Goal: Book appointment/travel/reservation

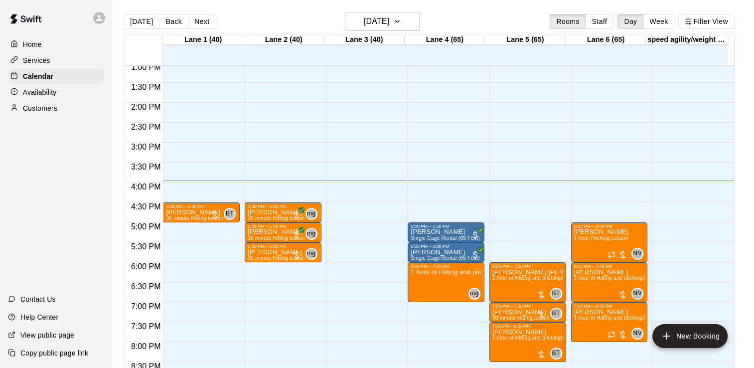
scroll to position [518, 0]
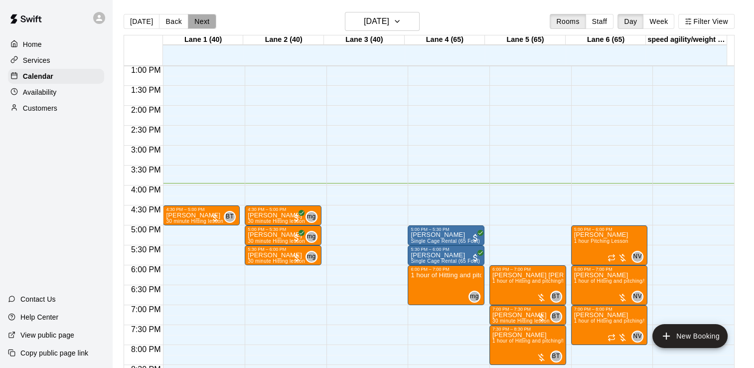
click at [210, 24] on button "Next" at bounding box center [202, 21] width 28 height 15
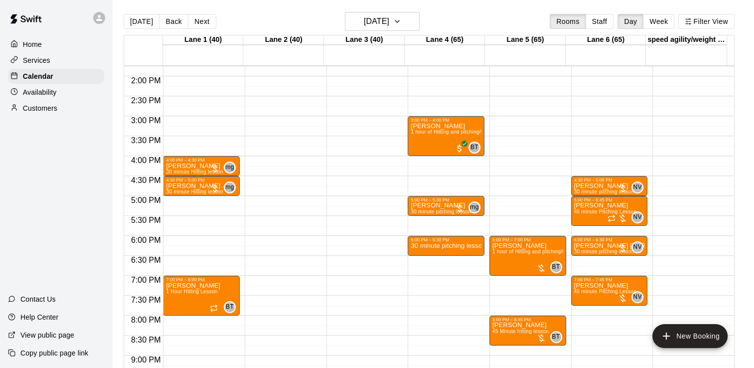
scroll to position [548, 0]
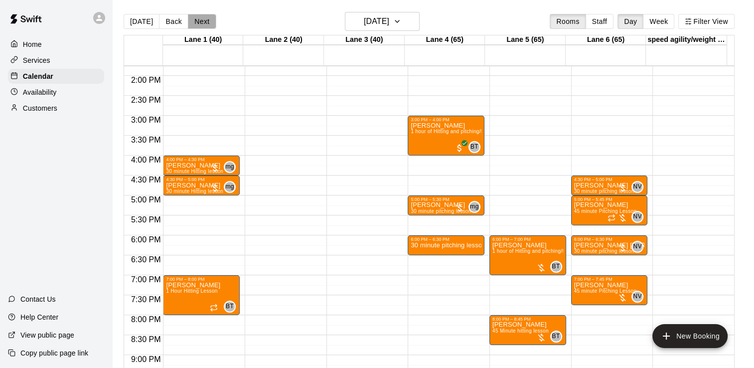
click at [205, 15] on button "Next" at bounding box center [202, 21] width 28 height 15
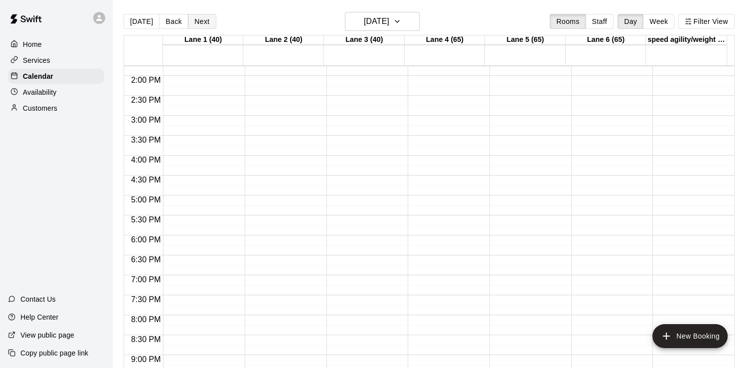
click at [205, 15] on button "Next" at bounding box center [202, 21] width 28 height 15
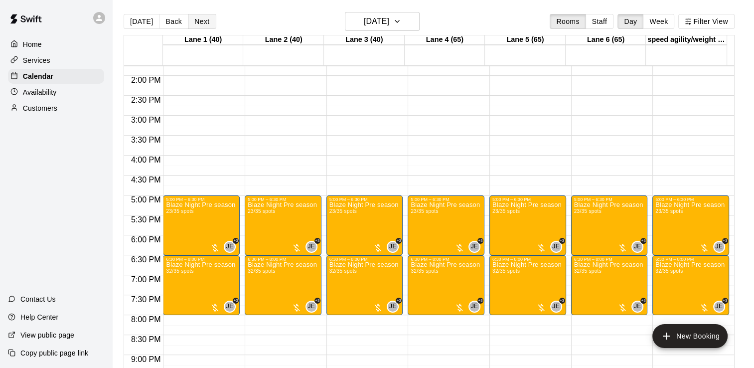
click at [205, 15] on button "Next" at bounding box center [202, 21] width 28 height 15
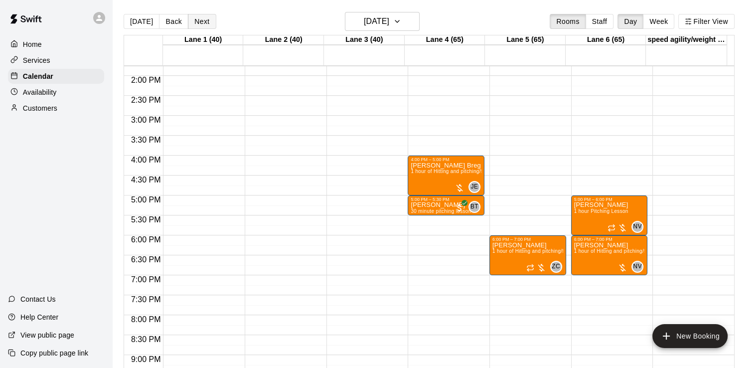
click at [205, 25] on button "Next" at bounding box center [202, 21] width 28 height 15
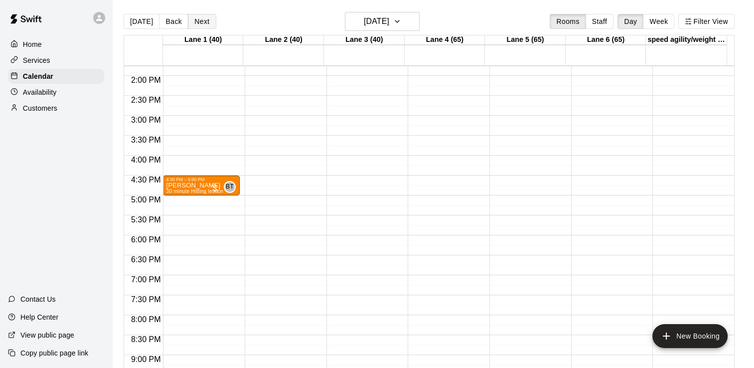
click at [205, 25] on button "Next" at bounding box center [202, 21] width 28 height 15
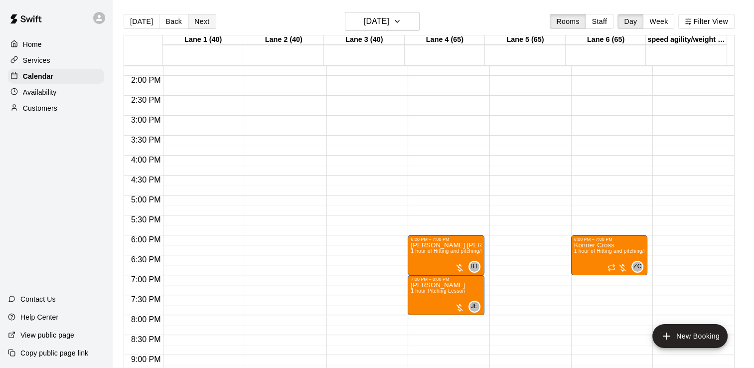
click at [205, 25] on button "Next" at bounding box center [202, 21] width 28 height 15
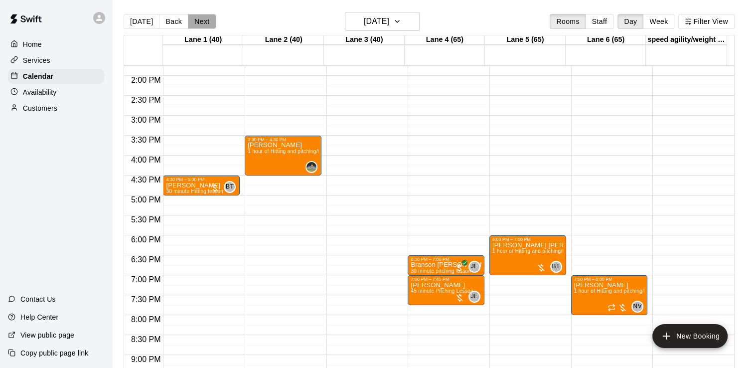
click at [198, 27] on button "Next" at bounding box center [202, 21] width 28 height 15
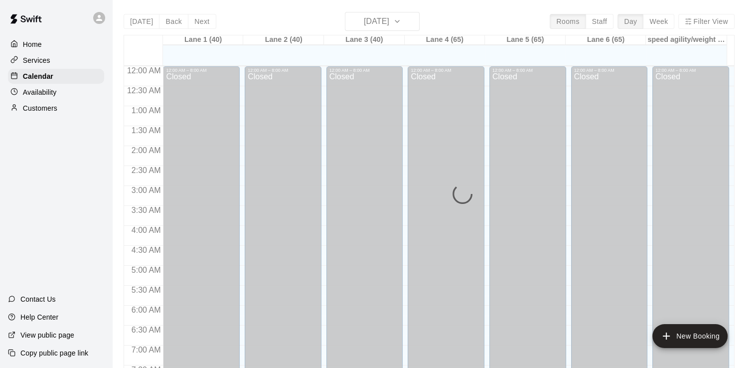
scroll to position [613, 0]
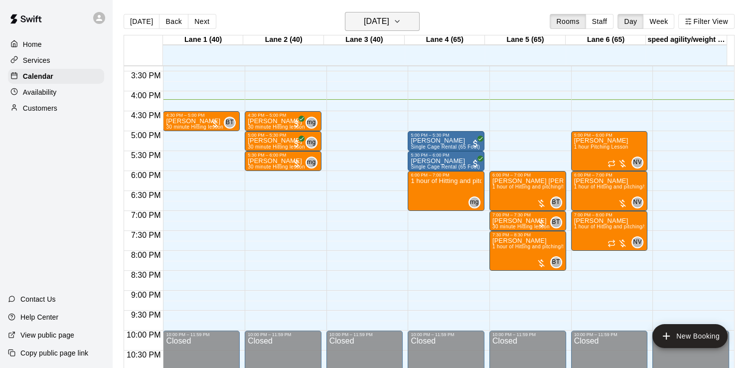
click at [385, 28] on h6 "[DATE]" at bounding box center [376, 21] width 25 height 14
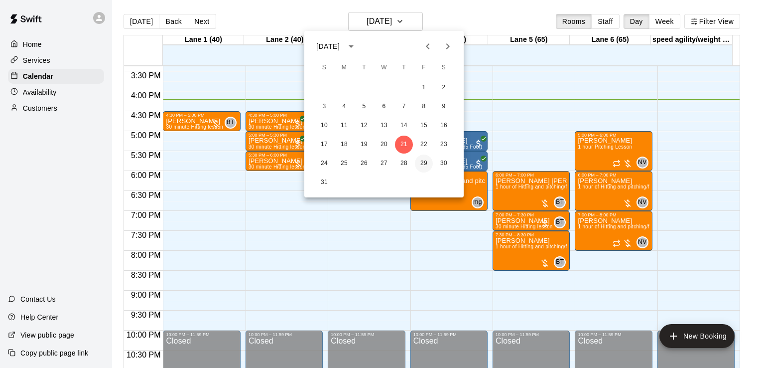
click at [422, 162] on button "29" at bounding box center [424, 163] width 18 height 18
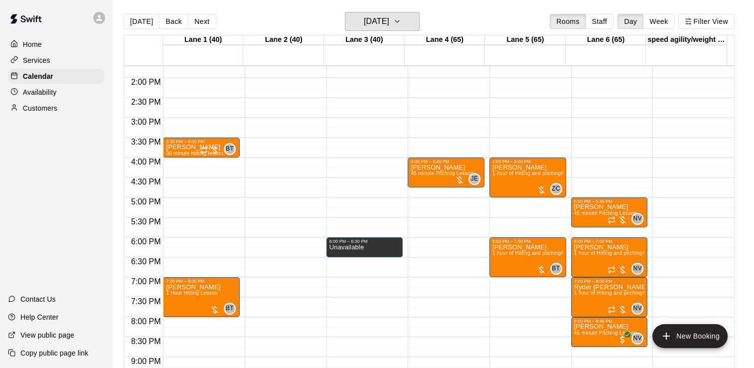
scroll to position [546, 0]
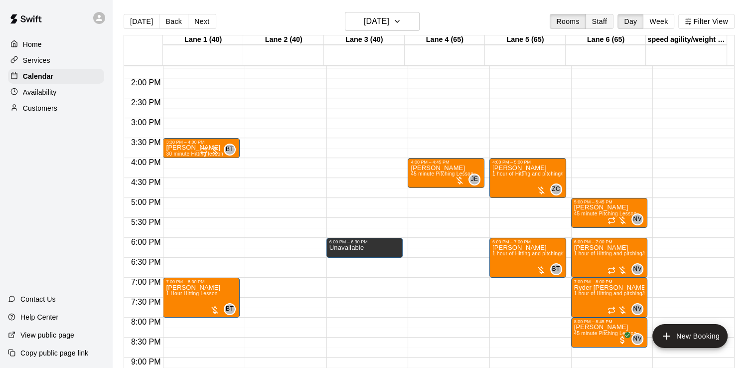
click at [601, 27] on button "Staff" at bounding box center [599, 21] width 28 height 15
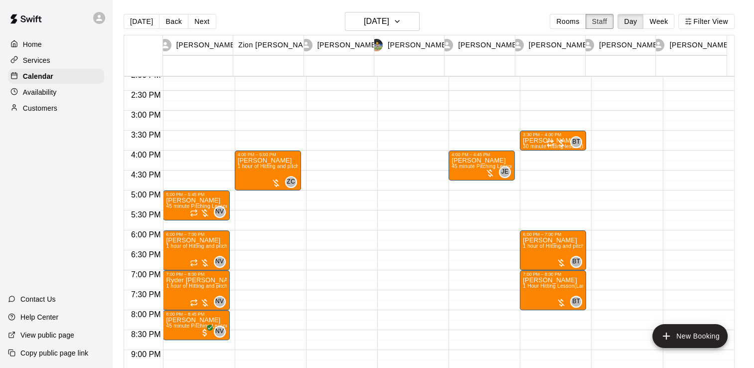
scroll to position [565, 0]
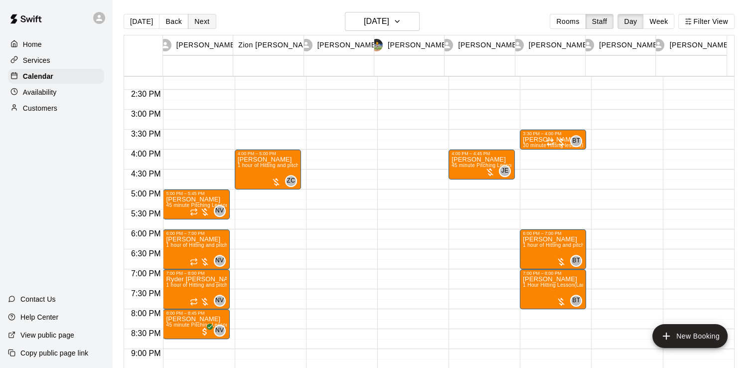
click at [205, 17] on button "Next" at bounding box center [202, 21] width 28 height 15
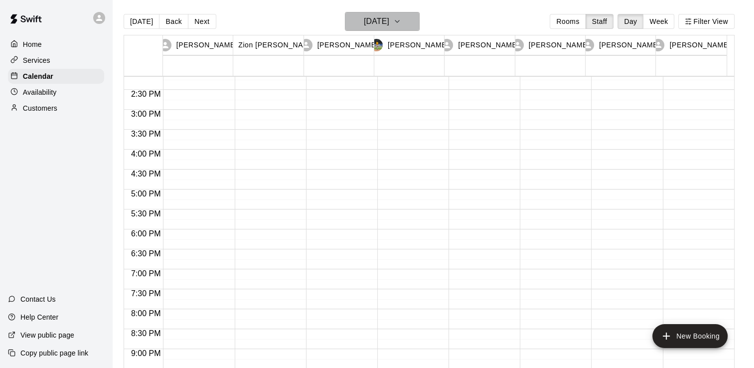
click at [389, 19] on h6 "[DATE]" at bounding box center [376, 21] width 25 height 14
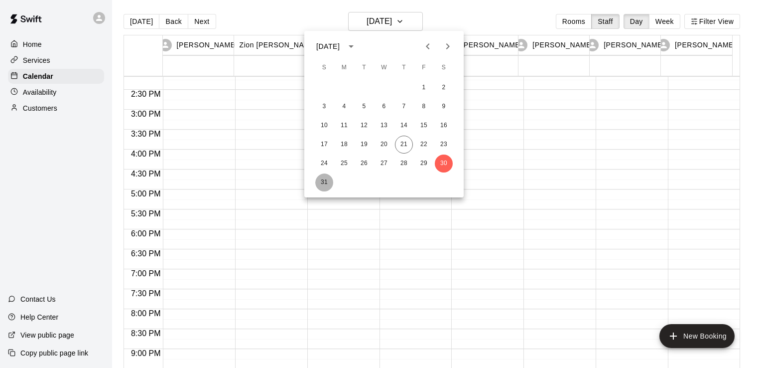
click at [324, 190] on button "31" at bounding box center [324, 182] width 18 height 18
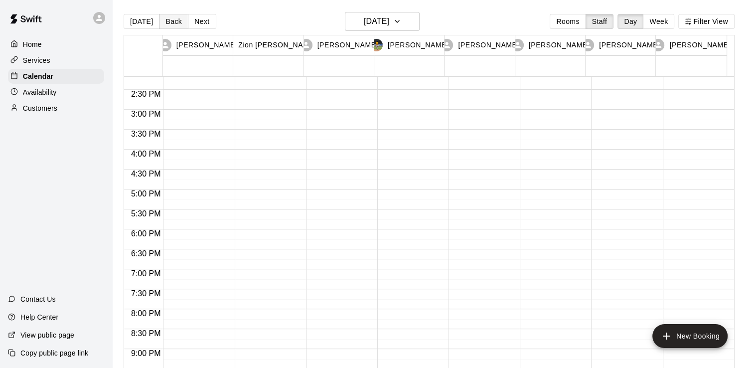
click at [177, 18] on button "Back" at bounding box center [173, 21] width 29 height 15
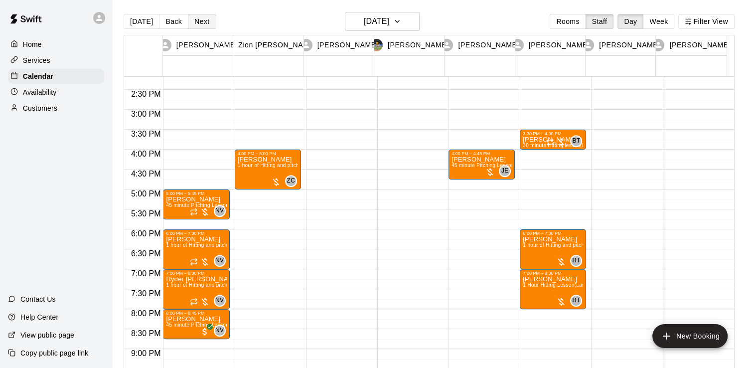
click at [193, 21] on button "Next" at bounding box center [202, 21] width 28 height 15
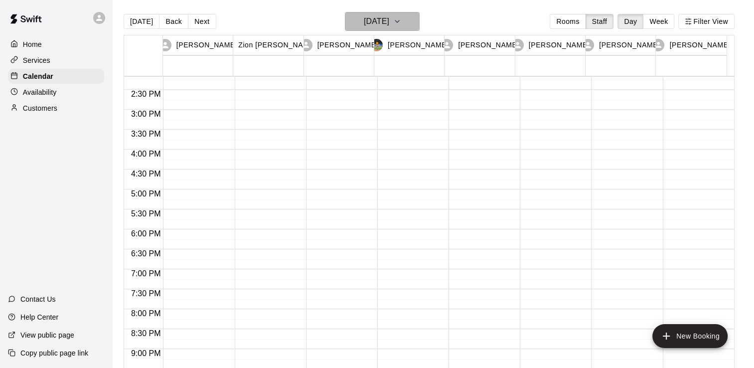
click at [365, 29] on button "[DATE]" at bounding box center [382, 21] width 75 height 19
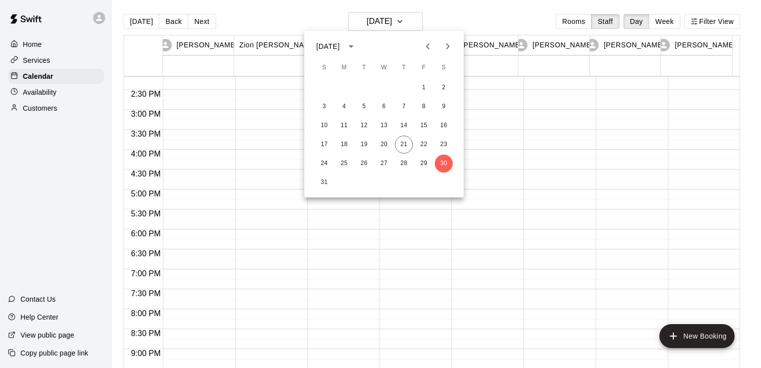
click at [422, 179] on div "31" at bounding box center [383, 182] width 159 height 18
click at [456, 47] on button "Next month" at bounding box center [448, 46] width 20 height 20
click at [427, 89] on button "5" at bounding box center [424, 88] width 18 height 18
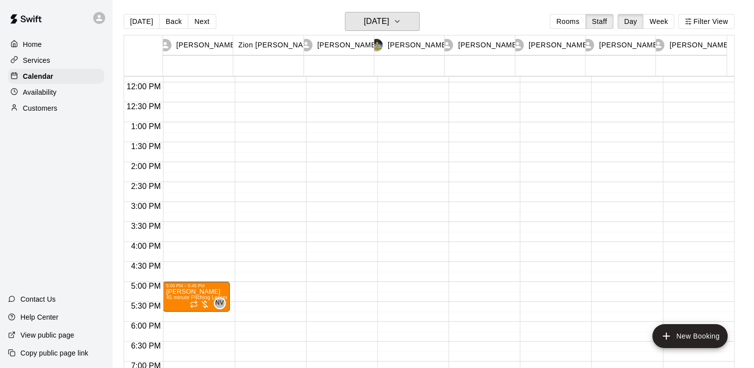
scroll to position [473, 0]
click at [176, 17] on button "Back" at bounding box center [173, 21] width 29 height 15
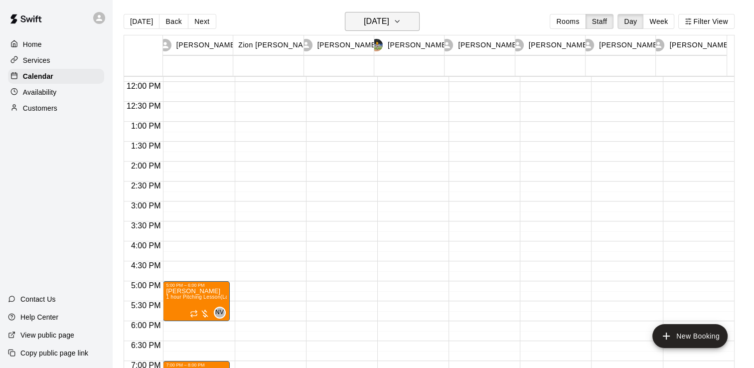
click at [386, 14] on h6 "[DATE]" at bounding box center [376, 21] width 25 height 14
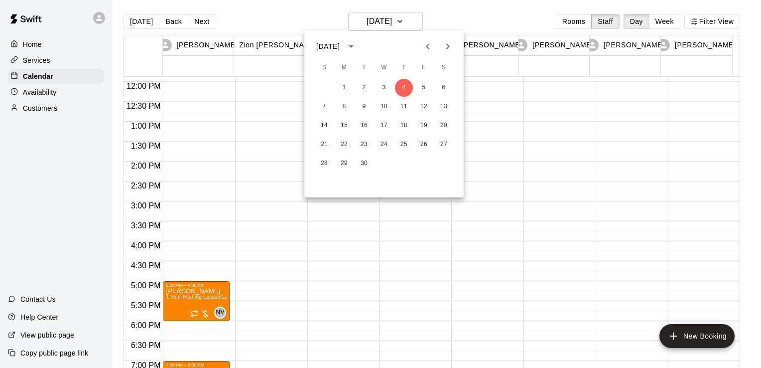
click at [430, 47] on icon "Previous month" at bounding box center [428, 46] width 12 height 12
click at [405, 136] on button "21" at bounding box center [404, 144] width 18 height 18
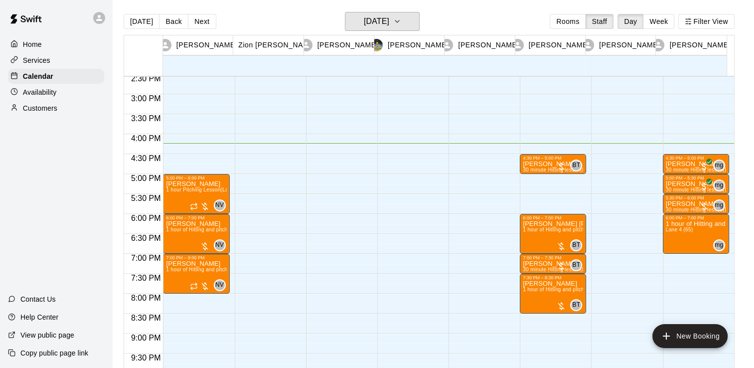
scroll to position [581, 0]
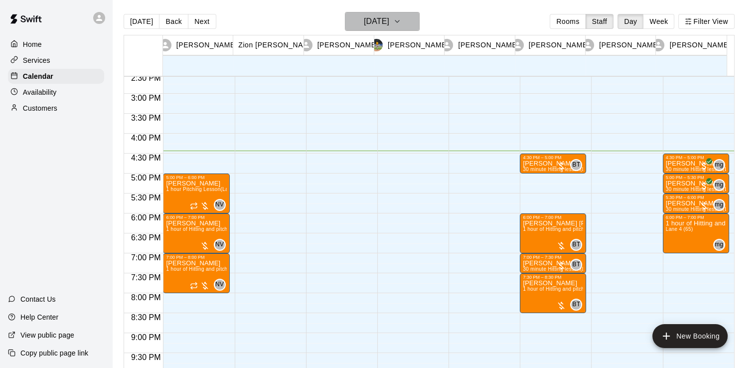
click at [388, 17] on h6 "[DATE]" at bounding box center [376, 21] width 25 height 14
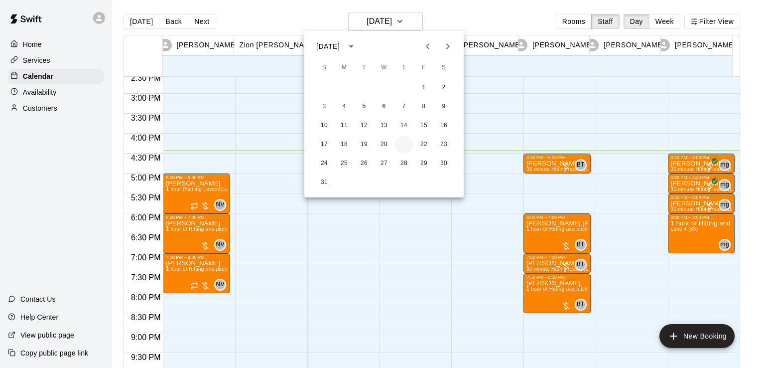
click at [408, 140] on button "21" at bounding box center [404, 144] width 18 height 18
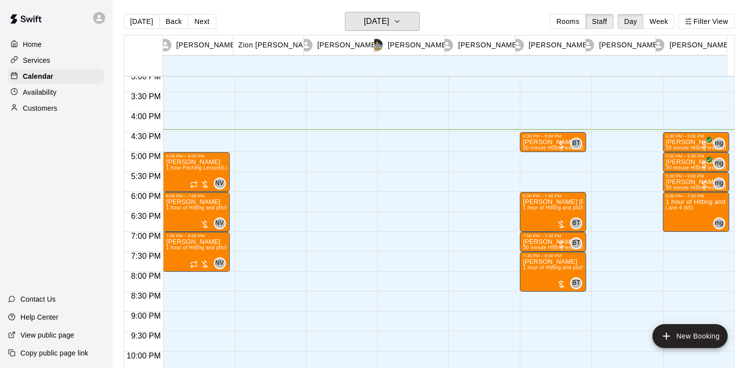
scroll to position [600, 0]
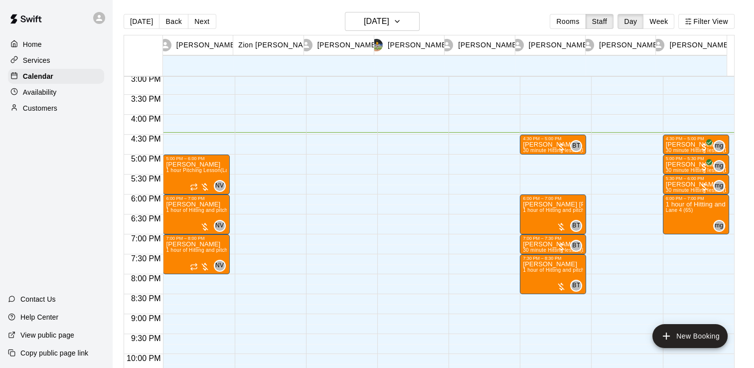
click at [273, 13] on div "[DATE] Back [DATE][DATE] Rooms Staff Day Week Filter View" at bounding box center [429, 23] width 611 height 23
click at [203, 24] on button "Next" at bounding box center [202, 21] width 28 height 15
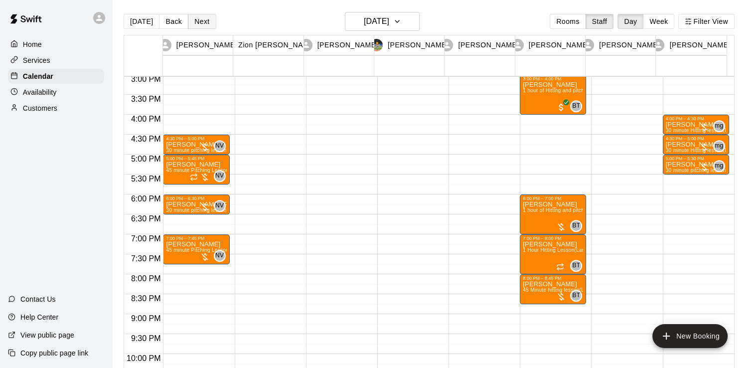
click at [191, 20] on button "Next" at bounding box center [202, 21] width 28 height 15
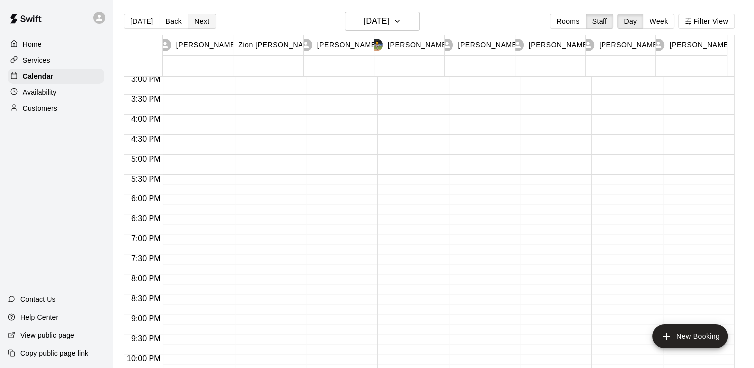
click at [191, 20] on button "Next" at bounding box center [202, 21] width 28 height 15
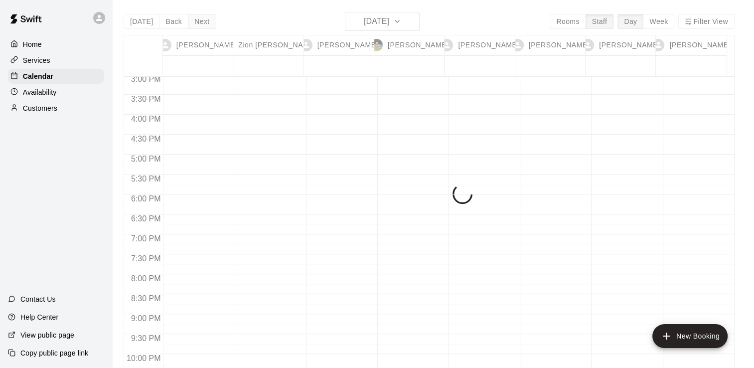
click at [191, 20] on div "[DATE] Back [DATE][DATE] Rooms Staff Day Week Filter View [PERSON_NAME] 24 Sun …" at bounding box center [429, 196] width 611 height 368
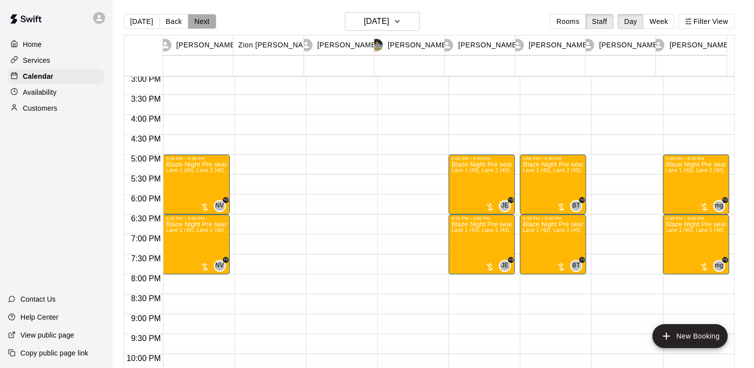
click at [191, 20] on button "Next" at bounding box center [202, 21] width 28 height 15
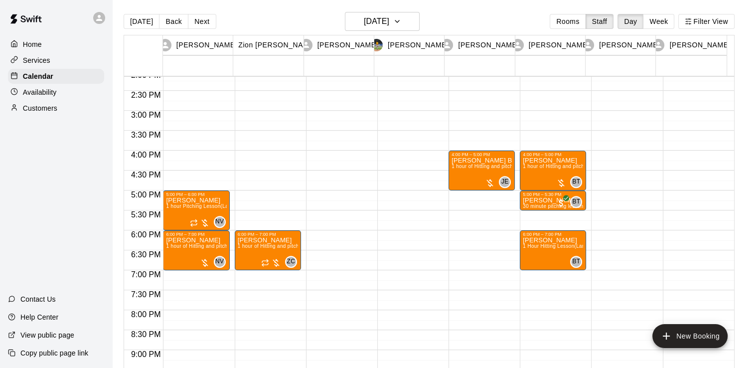
scroll to position [558, 0]
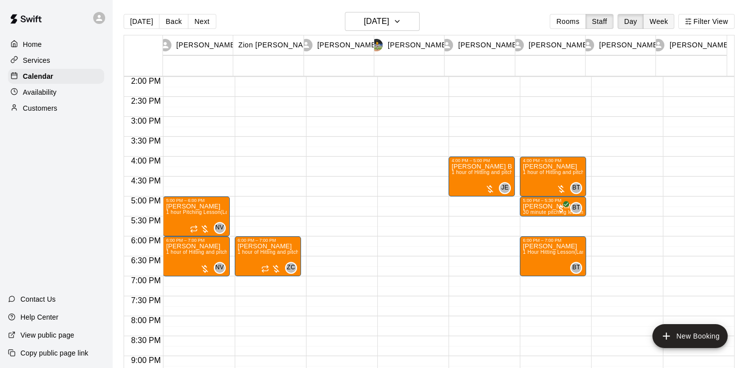
click at [658, 22] on button "Week" at bounding box center [657, 21] width 31 height 15
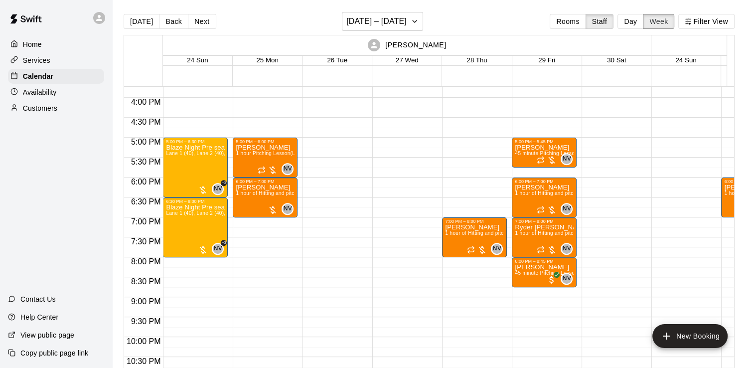
scroll to position [626, 0]
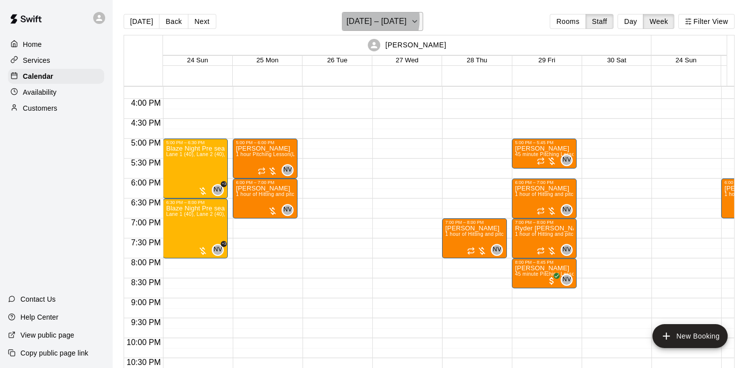
click at [365, 19] on h6 "[DATE] – [DATE]" at bounding box center [376, 21] width 60 height 14
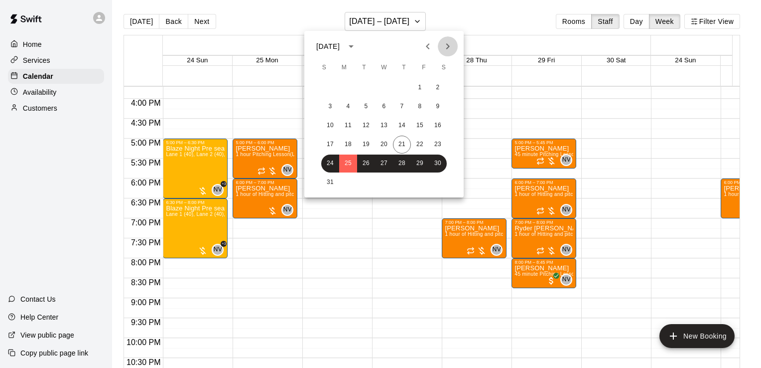
click at [444, 45] on icon "Next month" at bounding box center [448, 46] width 12 height 12
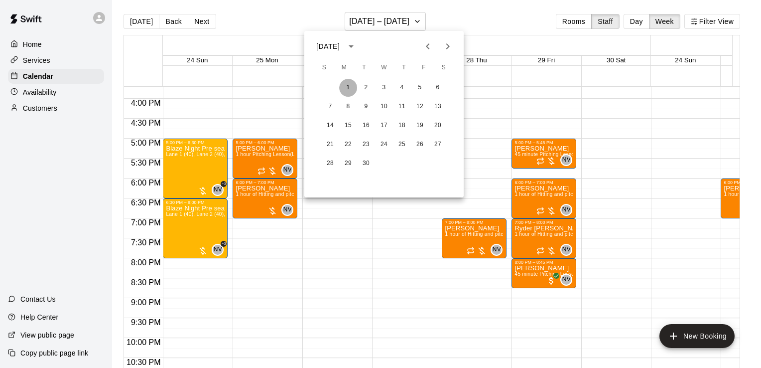
click at [342, 93] on button "1" at bounding box center [348, 88] width 18 height 18
